Goal: Task Accomplishment & Management: Use online tool/utility

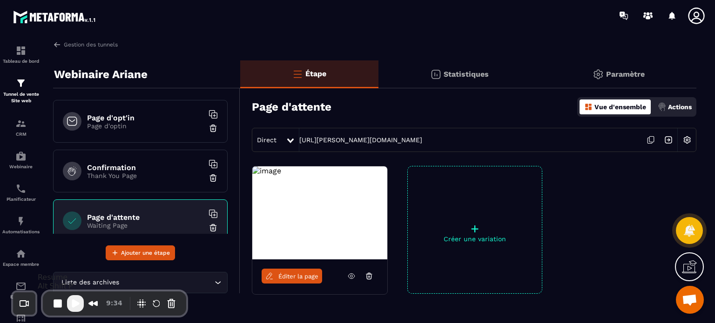
click at [74, 305] on span "Play Recording" at bounding box center [75, 303] width 11 height 11
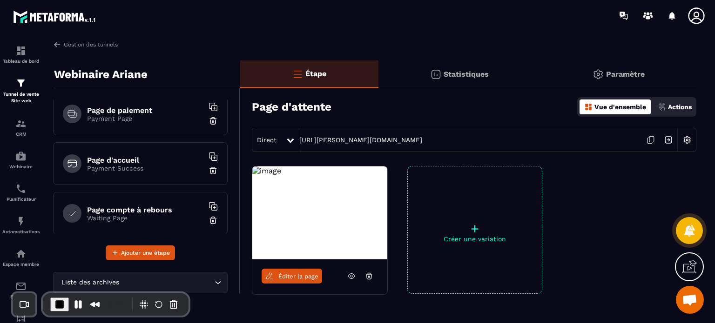
scroll to position [213, 0]
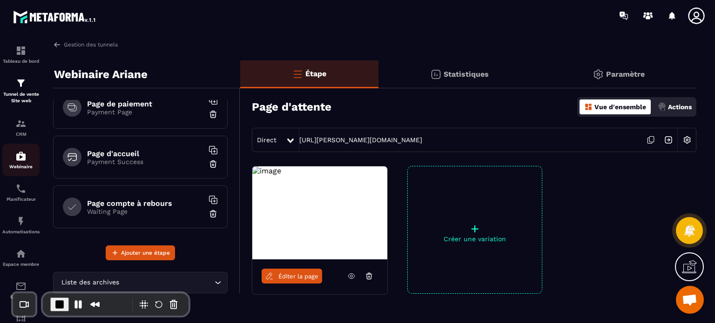
click at [24, 154] on img at bounding box center [20, 156] width 11 height 11
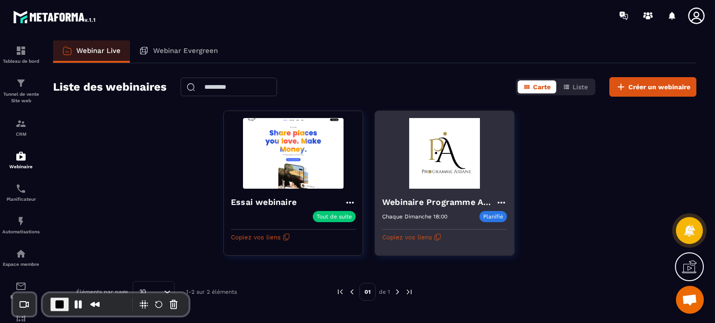
click at [445, 196] on h4 "Webinaire Programme Ariane" at bounding box center [439, 202] width 114 height 13
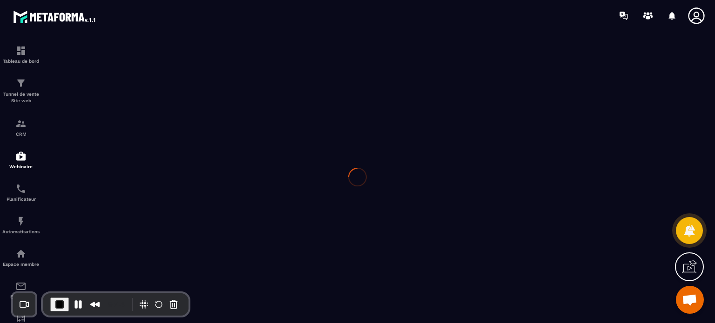
click at [452, 149] on div at bounding box center [357, 177] width 715 height 292
type input "**********"
type textarea "**********"
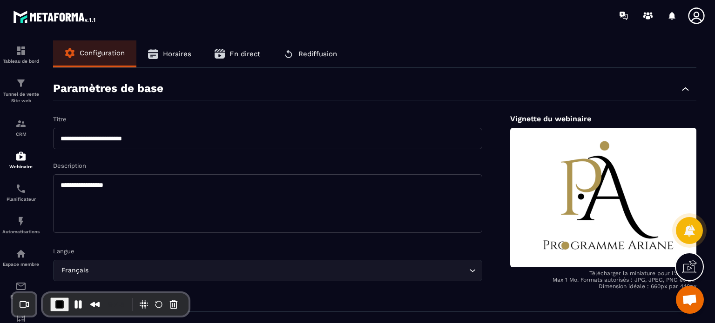
click at [228, 52] on button "En direct" at bounding box center [237, 53] width 69 height 27
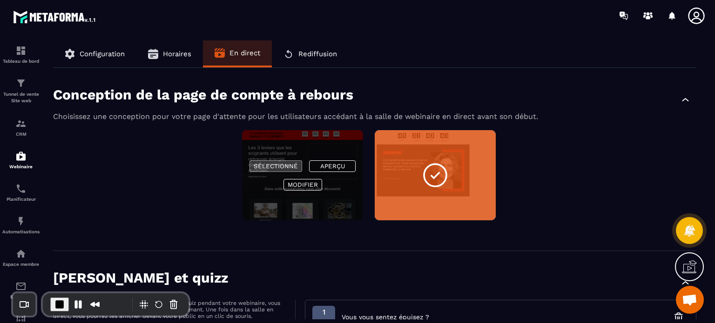
click at [275, 168] on button "Sélectionné" at bounding box center [275, 167] width 53 height 12
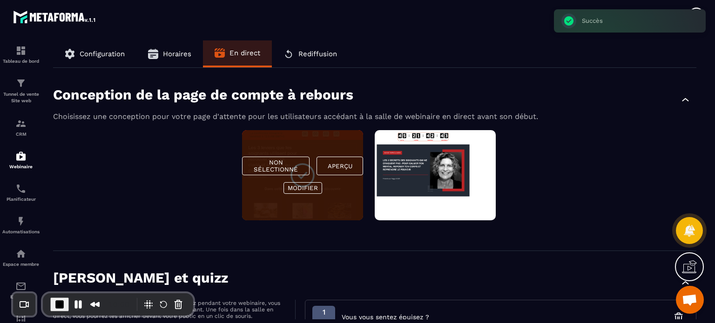
click at [594, 96] on div "Conception de la page de compte à rebours" at bounding box center [374, 100] width 643 height 26
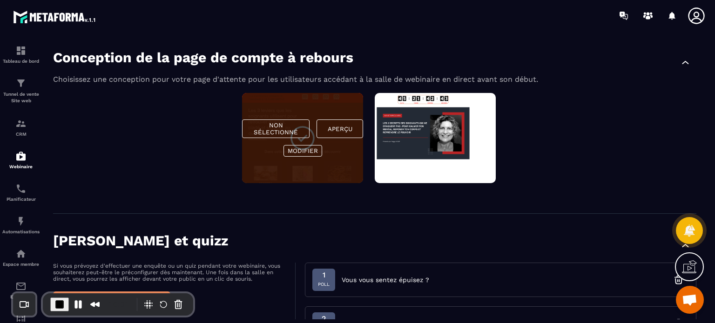
click at [594, 96] on div "Conception de la page de compte à rebours Choisissez une conception pour votre …" at bounding box center [374, 122] width 643 height 183
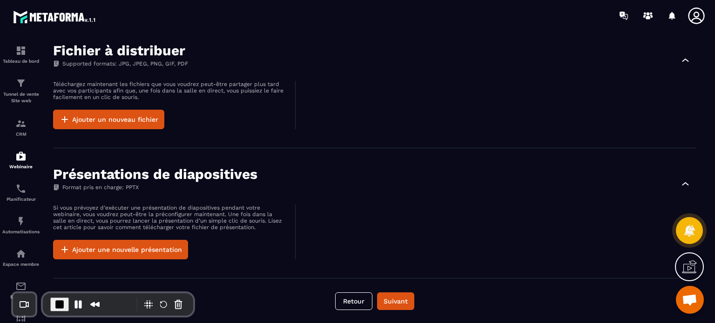
scroll to position [651, 0]
click at [390, 290] on div "**********" at bounding box center [375, 179] width 662 height 279
click at [393, 299] on button "Suivant" at bounding box center [395, 302] width 37 height 18
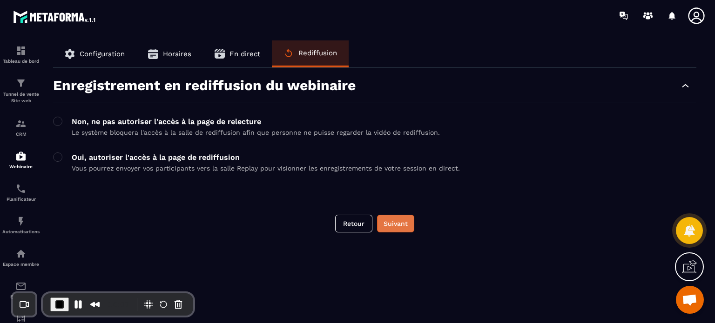
click at [400, 220] on button "Suivant" at bounding box center [395, 224] width 37 height 18
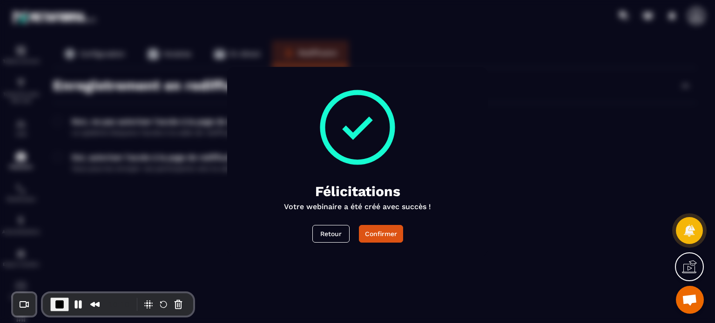
click at [378, 231] on div "Confirmer" at bounding box center [381, 233] width 32 height 9
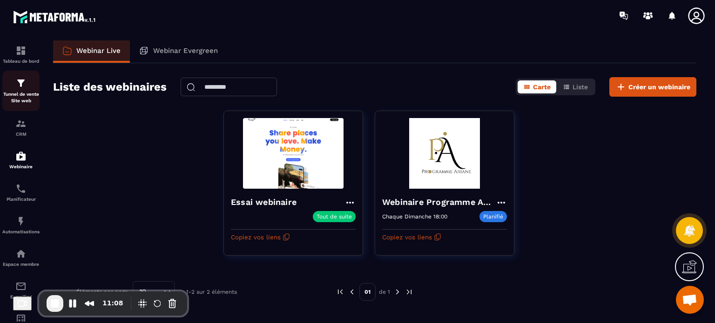
click at [20, 81] on img at bounding box center [20, 83] width 11 height 11
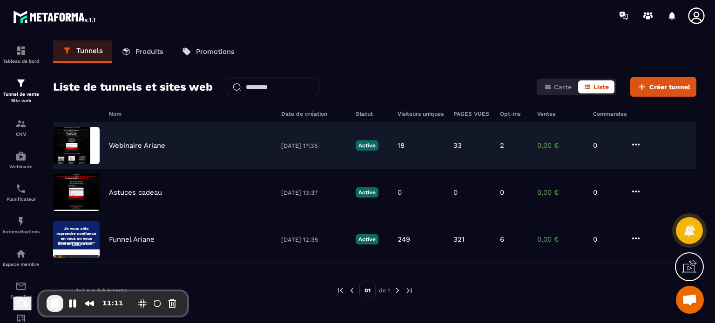
click at [139, 145] on p "Webinaire Ariane" at bounding box center [137, 145] width 56 height 8
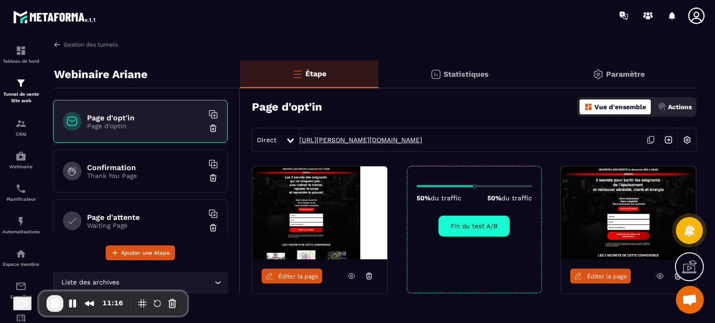
click at [338, 141] on link "[URL][PERSON_NAME][DOMAIN_NAME]" at bounding box center [360, 139] width 123 height 7
click at [295, 280] on link "Éditer la page" at bounding box center [292, 276] width 60 height 15
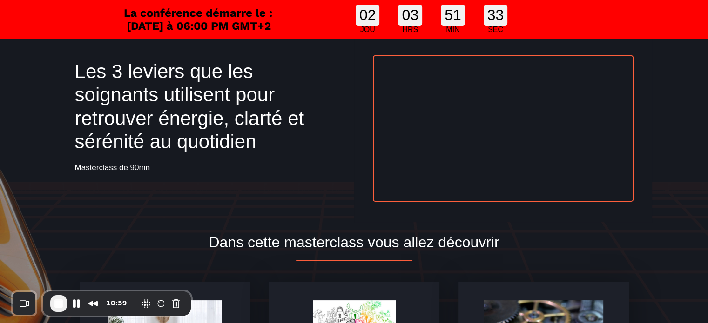
click at [257, 33] on div "La conférence démarre le : [DATE] à 06:00 PM GMT+2" at bounding box center [198, 20] width 155 height 26
drag, startPoint x: 366, startPoint y: 14, endPoint x: 514, endPoint y: 17, distance: 147.5
click at [514, 17] on div "02 JOU 03 HRS 51 MIN 28 SEC" at bounding box center [431, 19] width 310 height 39
